Goal: Task Accomplishment & Management: Manage account settings

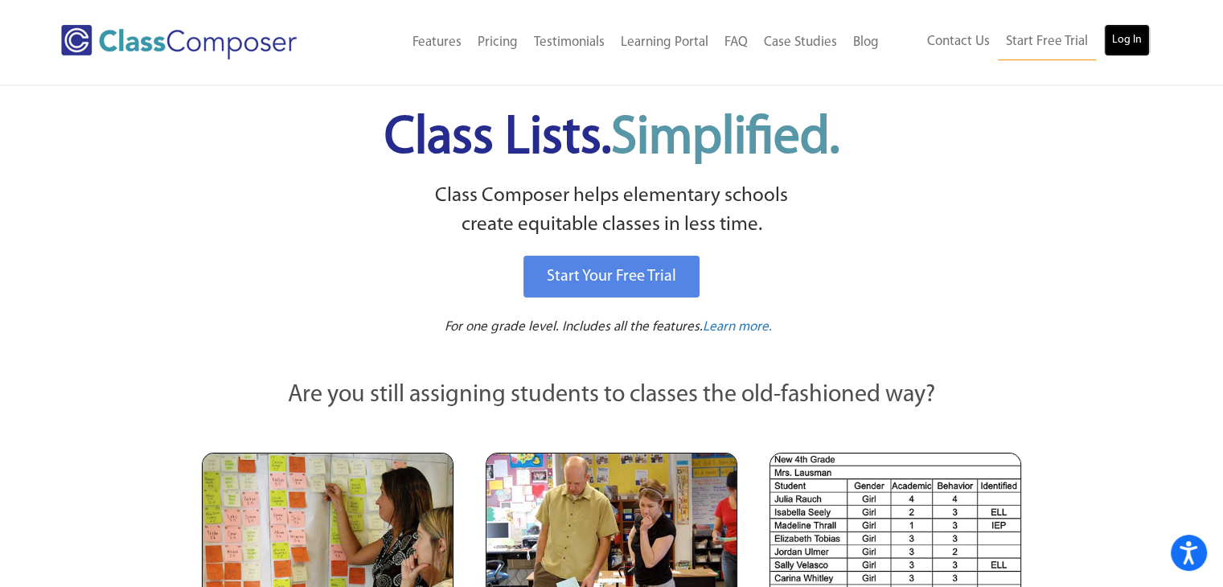
click at [1126, 45] on link "Log In" at bounding box center [1127, 40] width 46 height 32
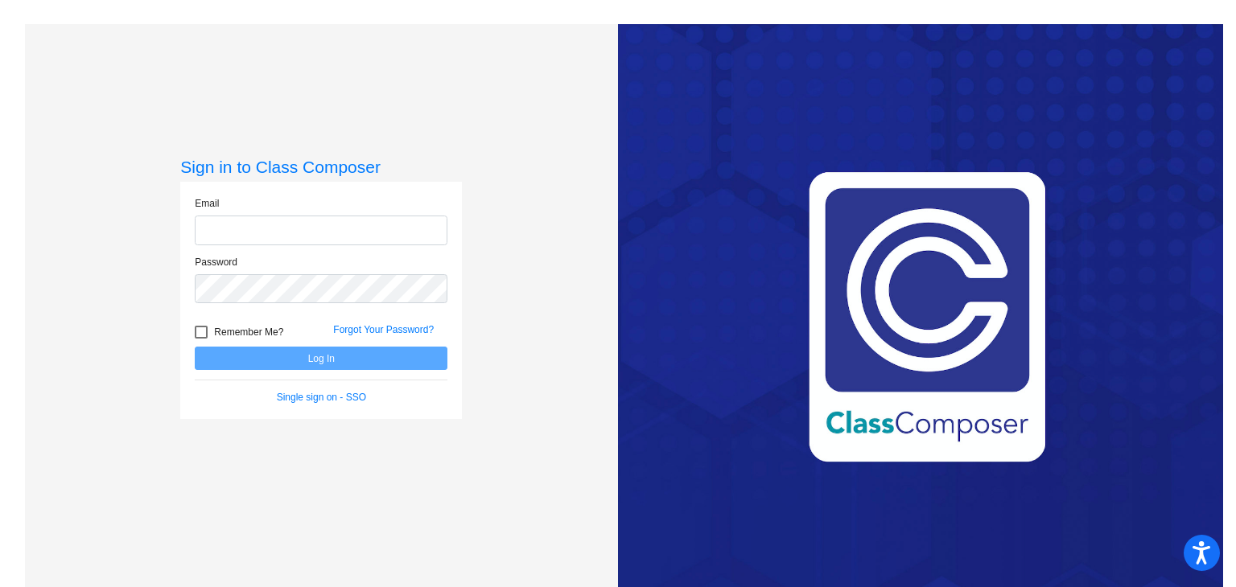
click at [335, 221] on input "email" at bounding box center [321, 231] width 253 height 30
drag, startPoint x: 332, startPoint y: 241, endPoint x: 121, endPoint y: 245, distance: 211.6
click at [121, 245] on div "Sign in to Class Composer Email mary@tumbleson.com Password Remember Me? Forgot…" at bounding box center [321, 317] width 593 height 587
type input "mtumbleson@psd267.org"
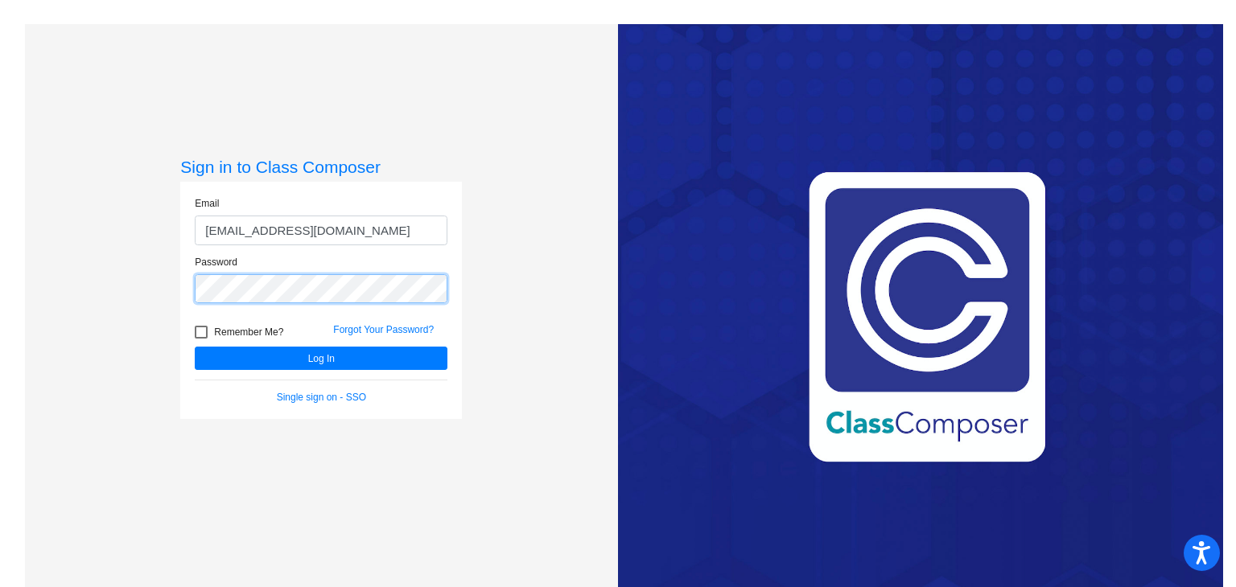
click at [195, 347] on button "Log In" at bounding box center [321, 358] width 253 height 23
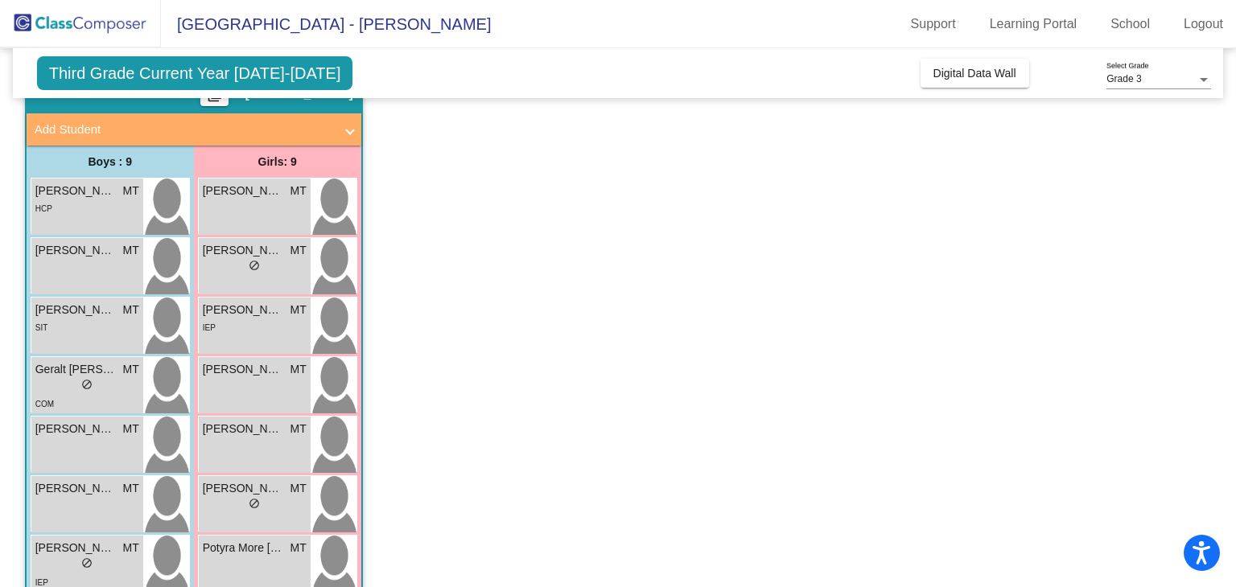
scroll to position [80, 0]
click at [261, 339] on div "Everley Foster MT lock do_not_disturb_alt IEP" at bounding box center [255, 325] width 112 height 56
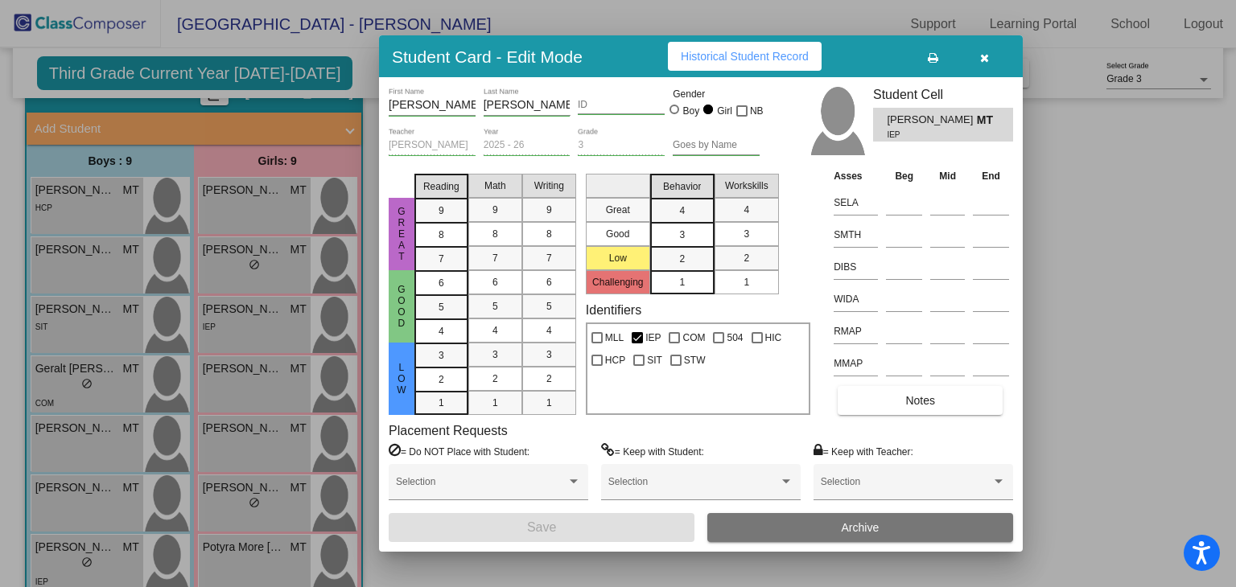
click at [984, 54] on icon "button" at bounding box center [984, 57] width 9 height 11
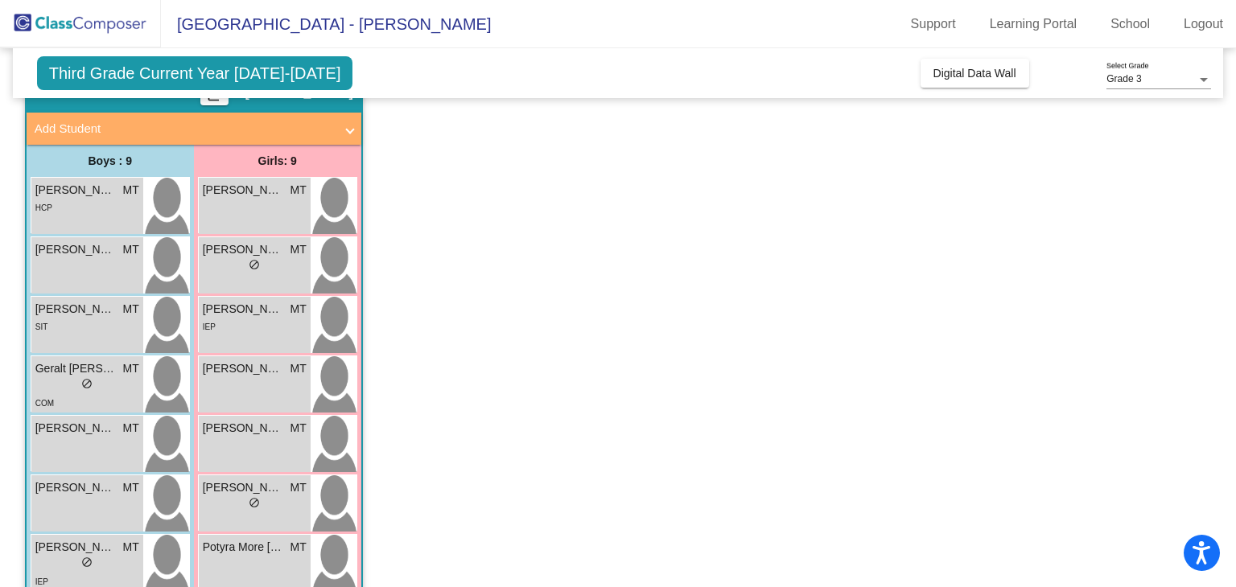
scroll to position [0, 0]
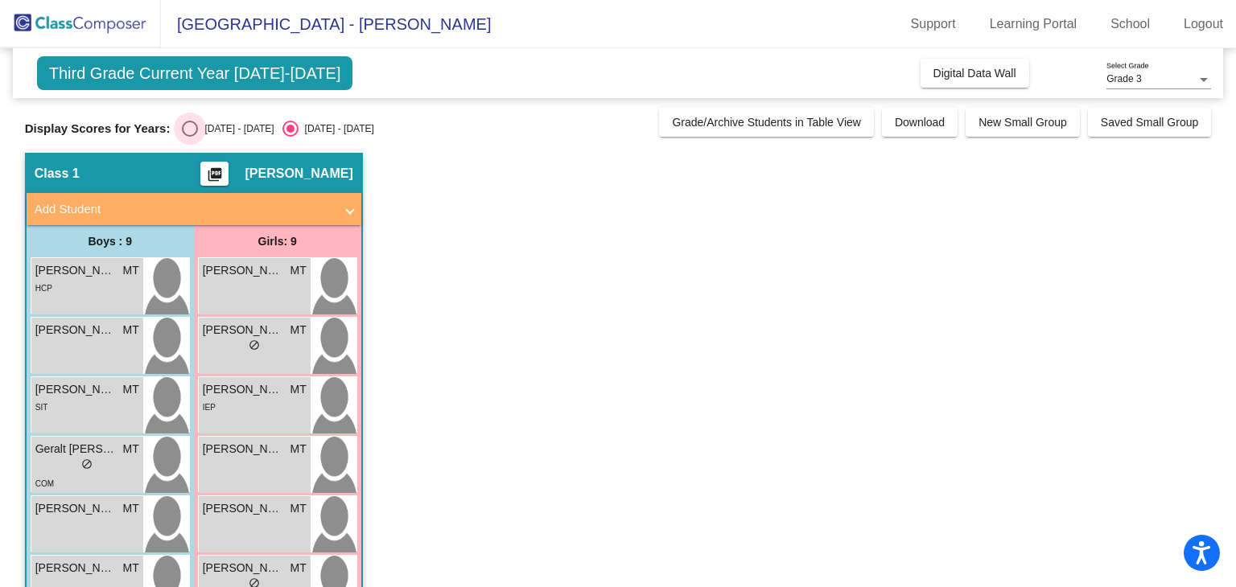
click at [190, 130] on div "Select an option" at bounding box center [190, 129] width 16 height 16
click at [190, 137] on input "2024 - 2025" at bounding box center [189, 137] width 1 height 1
radio input "true"
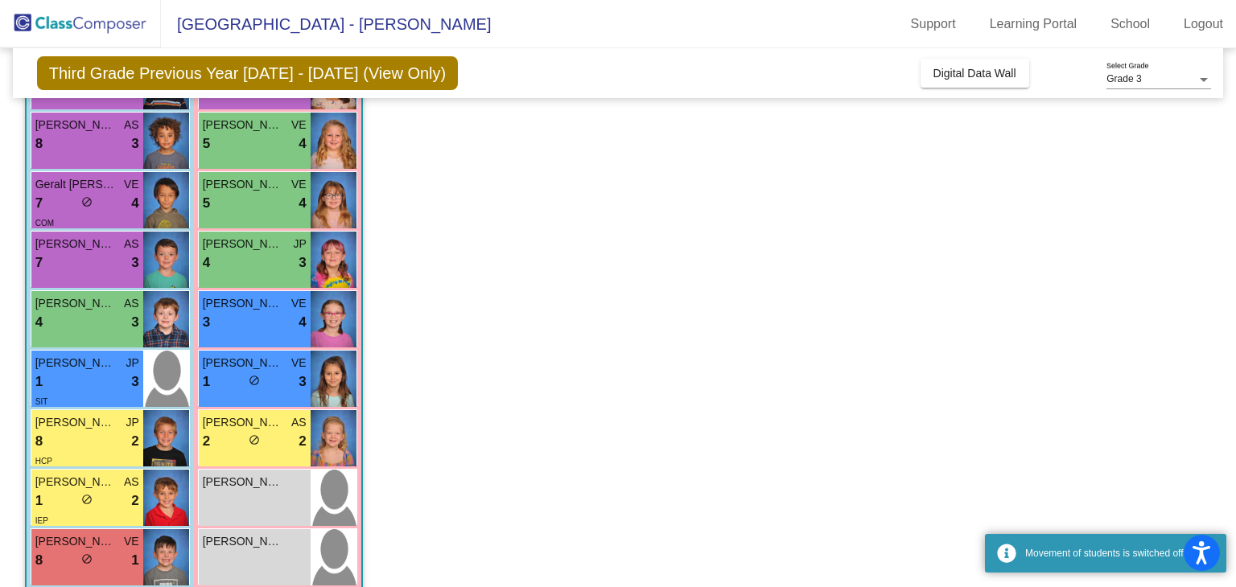
scroll to position [216, 0]
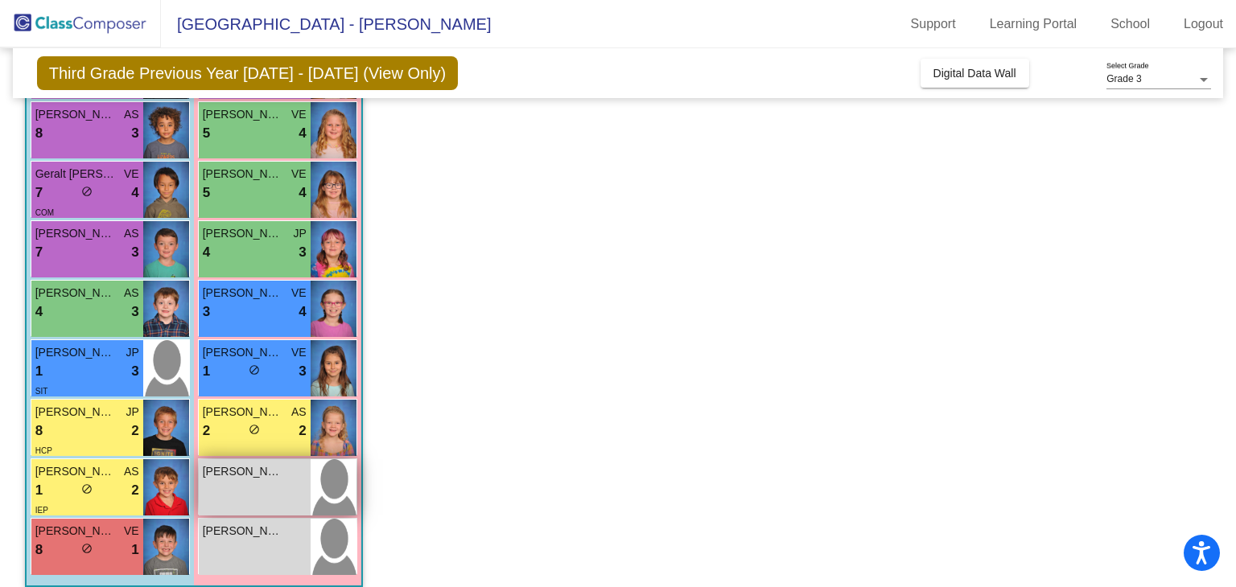
click at [278, 487] on div "Everley Foster lock do_not_disturb_alt" at bounding box center [255, 487] width 112 height 56
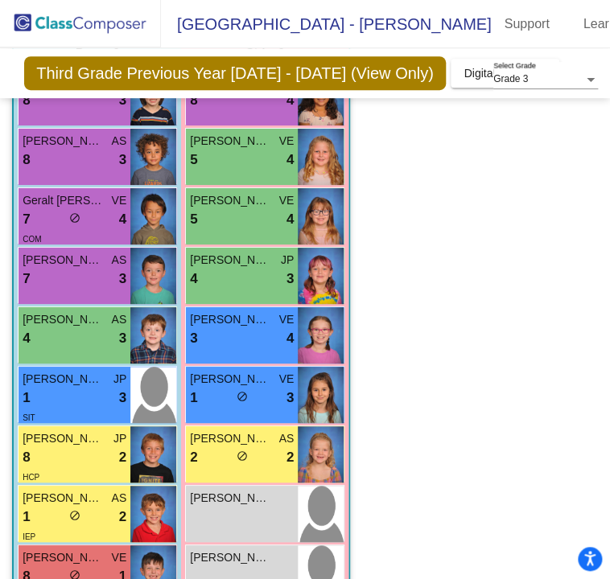
scroll to position [191, 0]
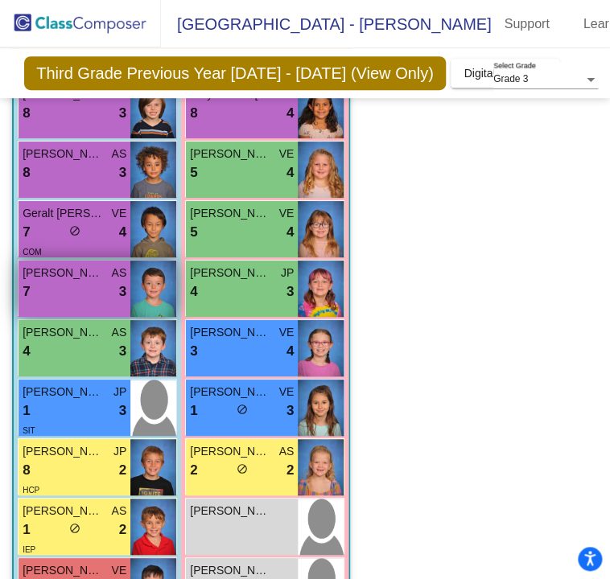
click at [108, 282] on div "7 lock do_not_disturb_alt 3" at bounding box center [75, 292] width 104 height 21
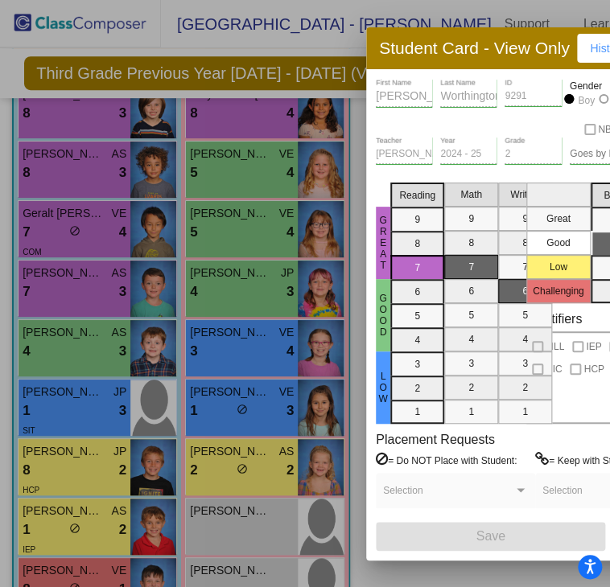
click at [90, 227] on div at bounding box center [305, 293] width 610 height 587
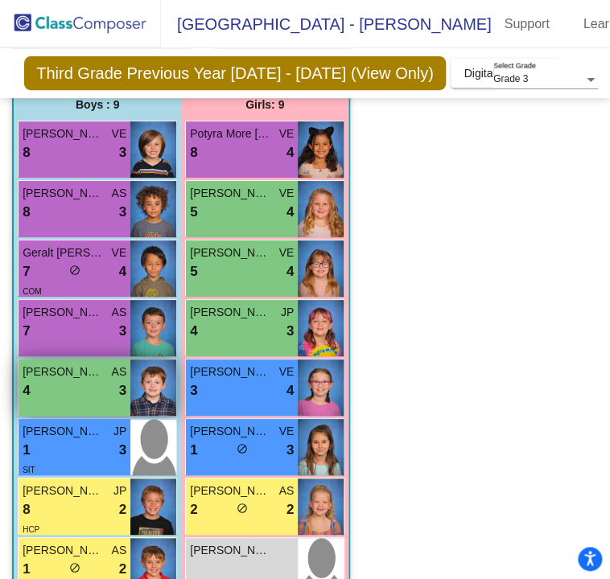
scroll to position [138, 0]
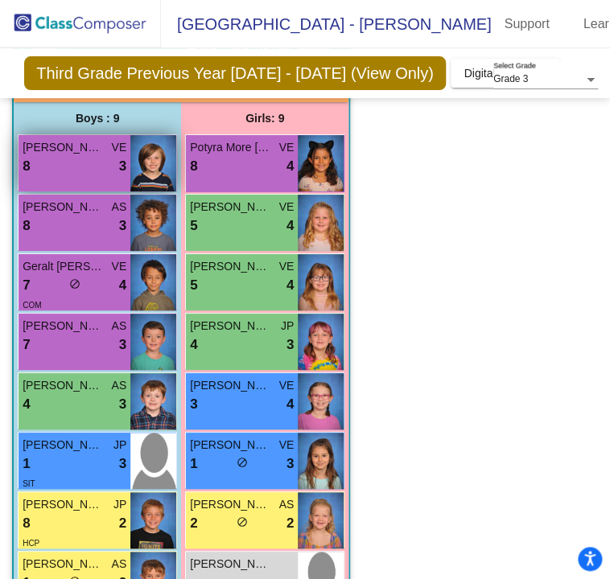
click at [109, 161] on div "8 lock do_not_disturb_alt 3" at bounding box center [75, 166] width 104 height 21
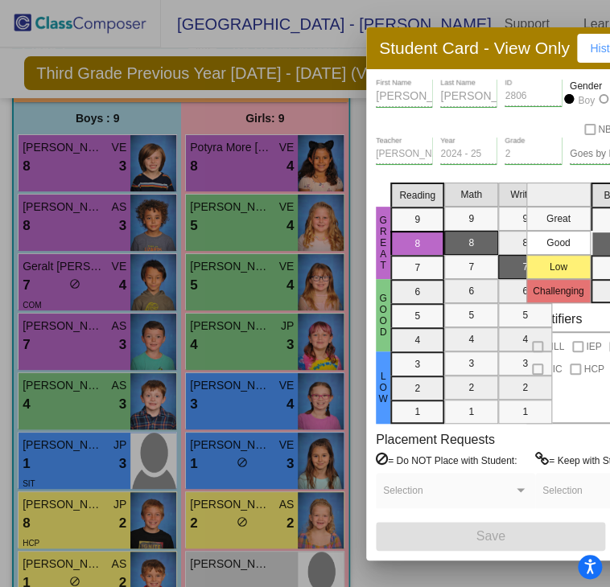
click at [113, 339] on div at bounding box center [305, 293] width 610 height 587
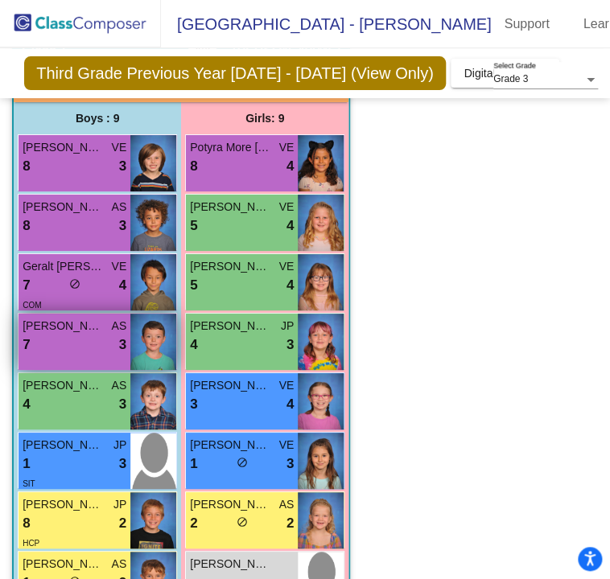
click at [96, 335] on div "7 lock do_not_disturb_alt 3" at bounding box center [75, 345] width 104 height 21
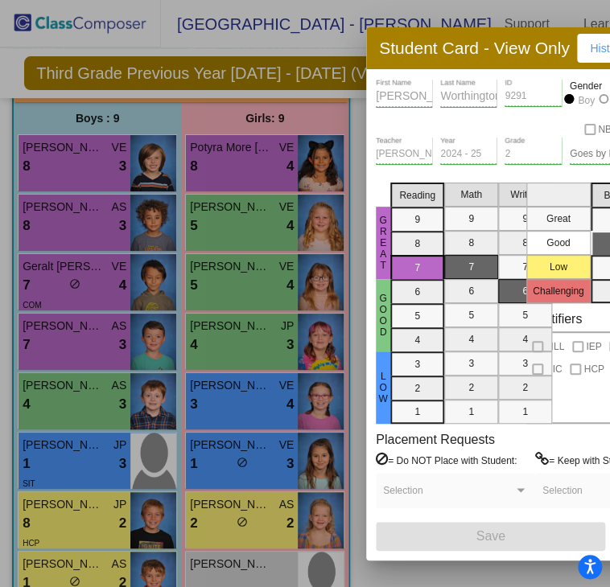
click at [263, 263] on div at bounding box center [305, 293] width 610 height 587
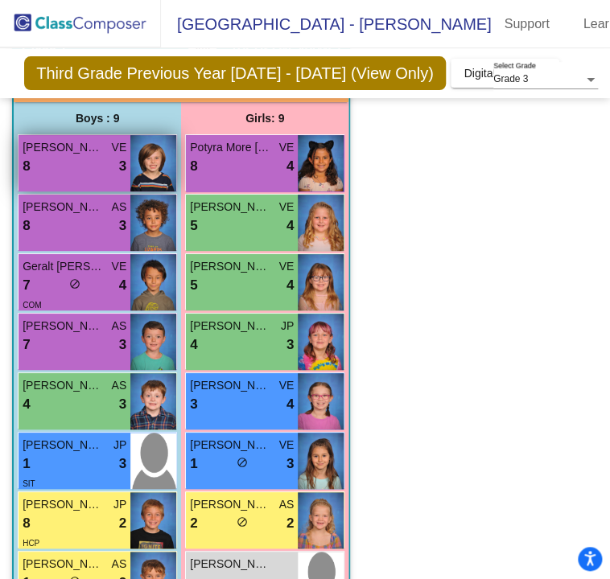
click at [90, 156] on div "8 lock do_not_disturb_alt 3" at bounding box center [75, 166] width 104 height 21
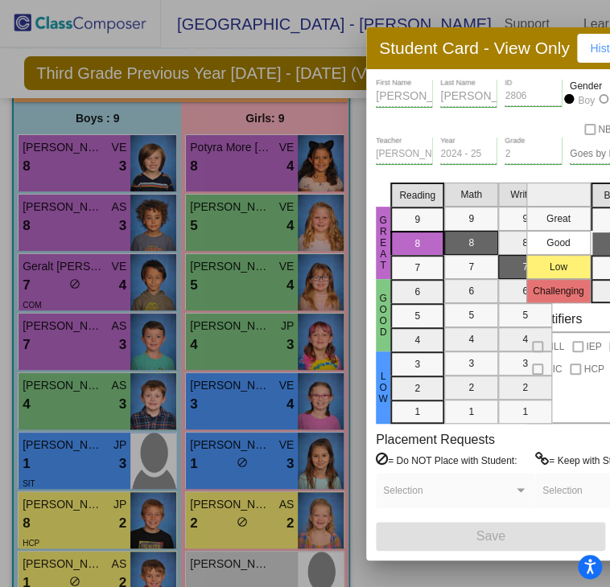
click at [175, 269] on div at bounding box center [305, 293] width 610 height 587
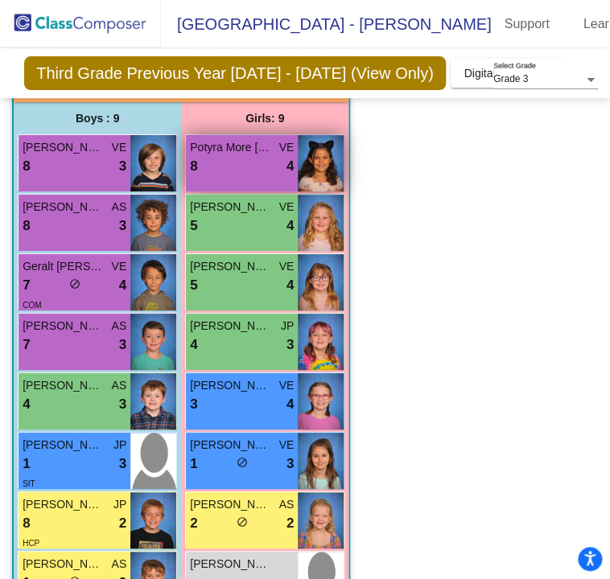
click at [222, 139] on span "Potyra More Vilas Boas" at bounding box center [230, 147] width 80 height 17
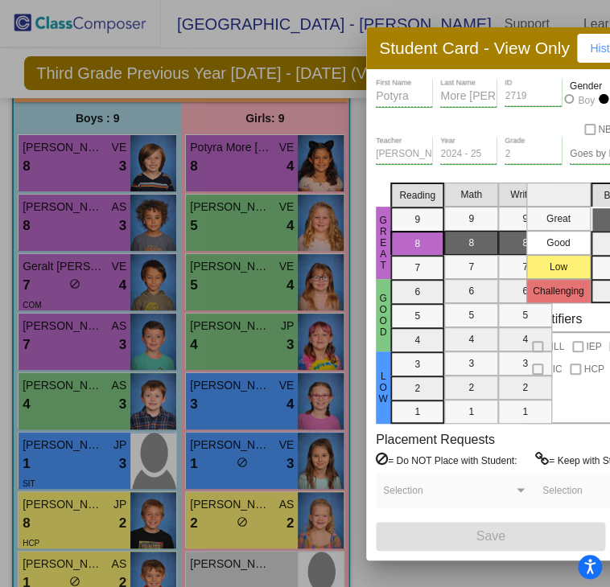
click at [478, 88] on div "More Vilas Boas Last Name" at bounding box center [468, 93] width 56 height 28
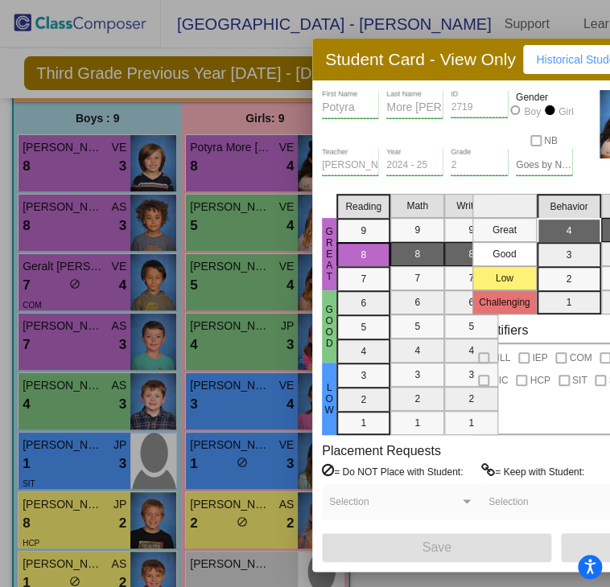
drag, startPoint x: 508, startPoint y: 52, endPoint x: 409, endPoint y: 69, distance: 101.2
click at [409, 69] on h3 "Student Card - View Only" at bounding box center [420, 59] width 191 height 20
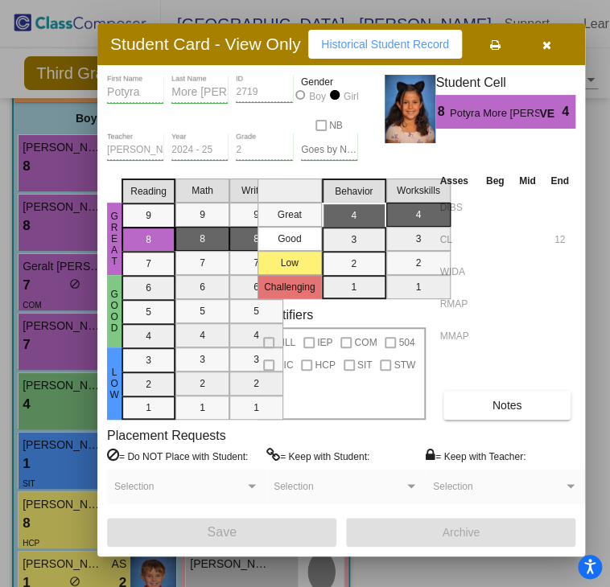
drag, startPoint x: 341, startPoint y: 72, endPoint x: 172, endPoint y: 51, distance: 170.2
click at [172, 51] on h3 "Student Card - View Only" at bounding box center [205, 44] width 191 height 20
click at [516, 113] on span "Potyra More Vilas Boas" at bounding box center [494, 113] width 89 height 17
drag, startPoint x: 516, startPoint y: 113, endPoint x: 559, endPoint y: 112, distance: 43.5
click at [559, 112] on div "Potyra More Vilas Boas VE" at bounding box center [506, 111] width 112 height 21
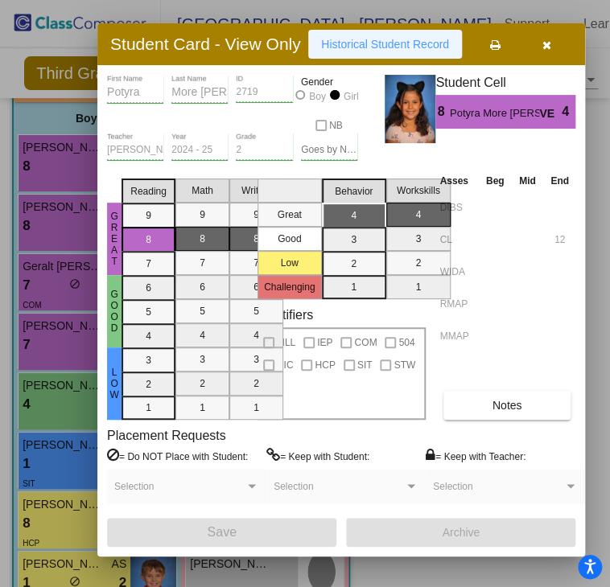
click at [383, 47] on span "Historical Student Record" at bounding box center [385, 44] width 128 height 13
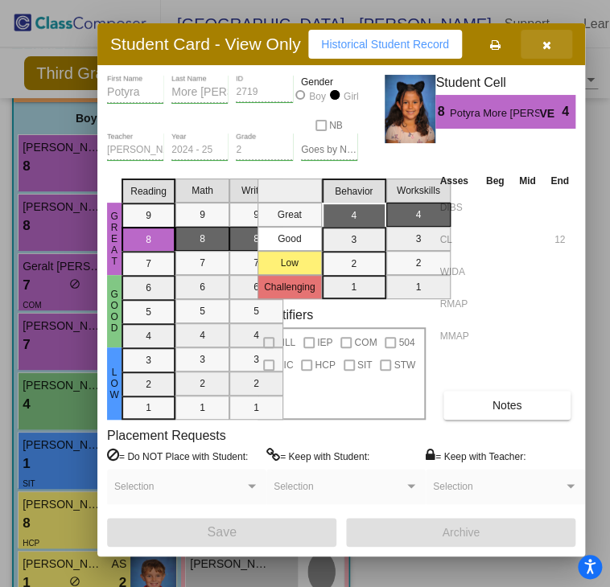
click at [558, 39] on button "button" at bounding box center [545, 44] width 51 height 29
